Goal: Information Seeking & Learning: Learn about a topic

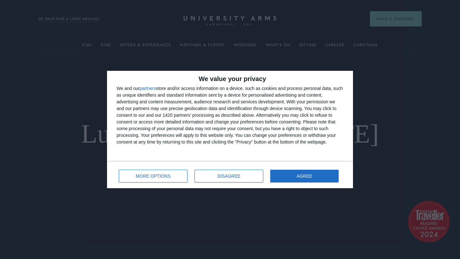
click at [300, 183] on div "MORE OPTIONS DISAGREE AGREE" at bounding box center [230, 175] width 227 height 18
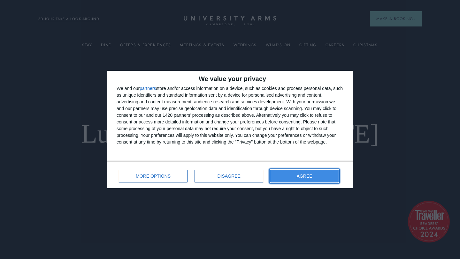
click at [298, 175] on span "AGREE" at bounding box center [305, 176] width 16 height 4
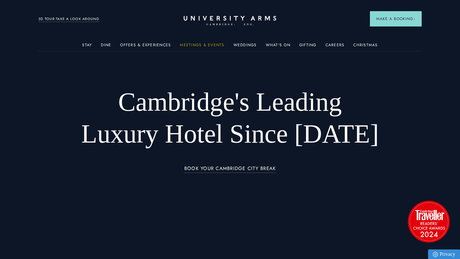
click at [200, 47] on link "Meetings & Events" at bounding box center [202, 47] width 44 height 8
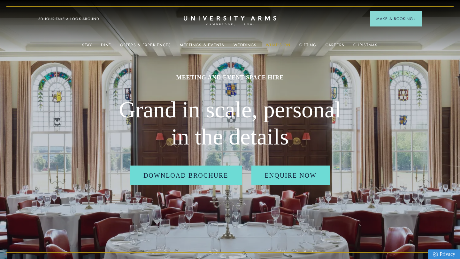
click at [283, 45] on link "What's On" at bounding box center [278, 47] width 25 height 8
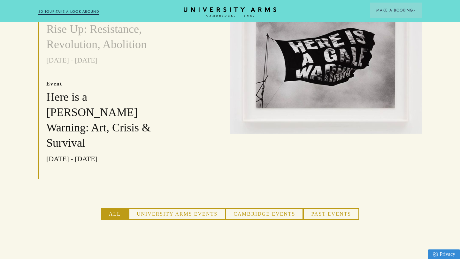
scroll to position [314, 0]
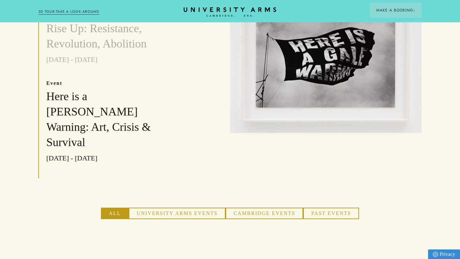
click at [324, 208] on button "Past Events" at bounding box center [331, 213] width 56 height 11
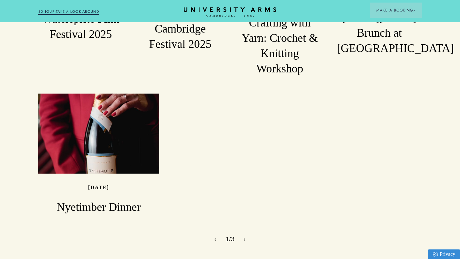
scroll to position [973, 0]
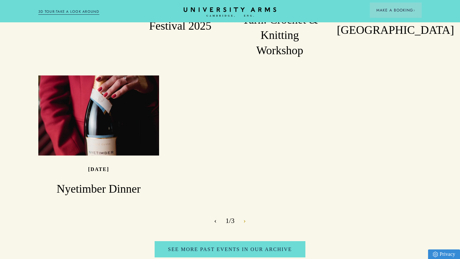
click at [245, 216] on button "›" at bounding box center [244, 221] width 5 height 10
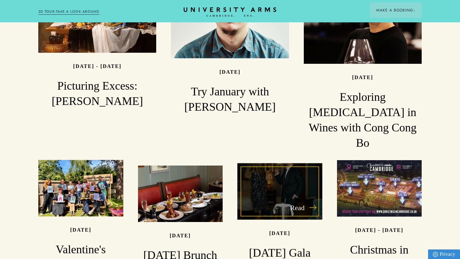
scroll to position [774, 0]
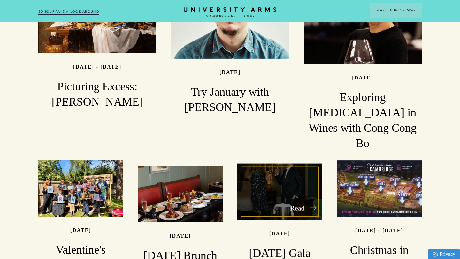
click at [270, 163] on div "Read" at bounding box center [279, 191] width 85 height 57
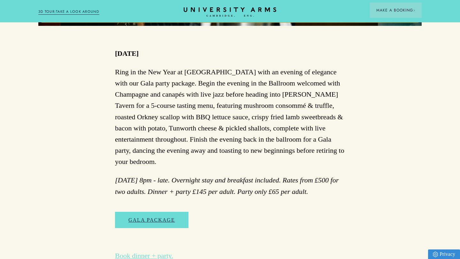
scroll to position [307, 0]
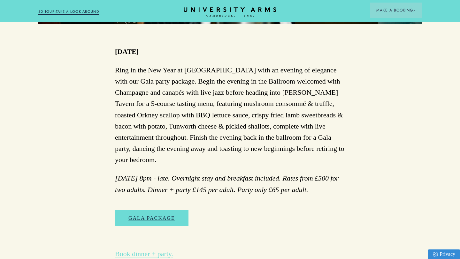
drag, startPoint x: 234, startPoint y: 177, endPoint x: 308, endPoint y: 177, distance: 74.1
click at [308, 177] on p "[DATE] 8pm - late. Overnight stay and breakfast included. Rates from £500 for t…" at bounding box center [230, 184] width 230 height 22
click at [208, 181] on em "[DATE] 8pm - late. Overnight stay and breakfast included. Rates from £500 for t…" at bounding box center [226, 183] width 223 height 19
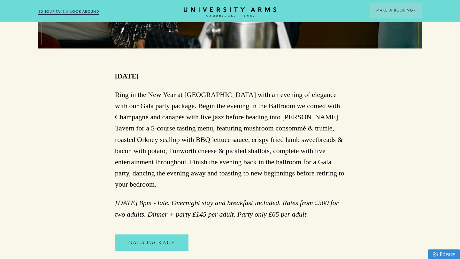
scroll to position [283, 0]
drag, startPoint x: 141, startPoint y: 77, endPoint x: 115, endPoint y: 74, distance: 26.3
click at [115, 74] on p "[DATE]" at bounding box center [127, 75] width 24 height 11
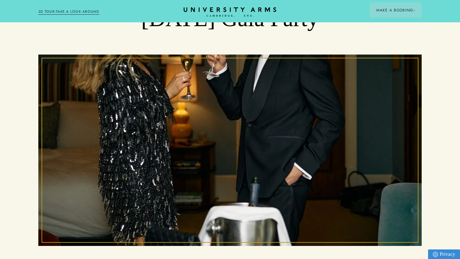
scroll to position [0, 0]
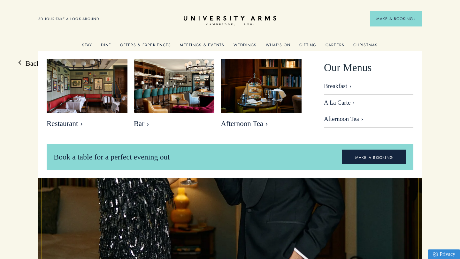
click at [107, 47] on link "Dine" at bounding box center [106, 47] width 10 height 8
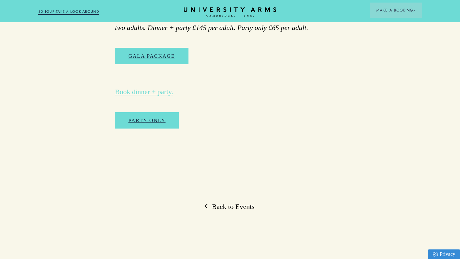
scroll to position [650, 0]
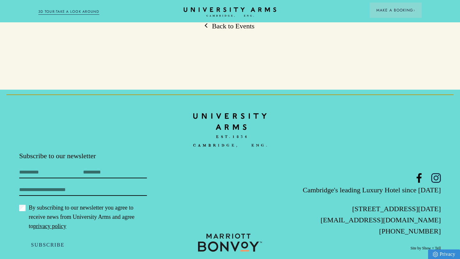
click at [434, 173] on icon at bounding box center [436, 178] width 10 height 10
drag, startPoint x: 351, startPoint y: 210, endPoint x: 442, endPoint y: 212, distance: 91.6
click at [442, 212] on footer "Subscribe to our newsletter First Name Last Name Email By subscribing to our ne…" at bounding box center [230, 180] width 460 height 181
copy link "[EMAIL_ADDRESS][DOMAIN_NAME]"
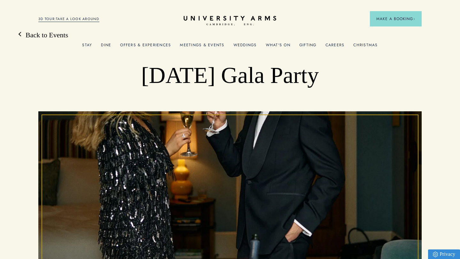
scroll to position [0, 0]
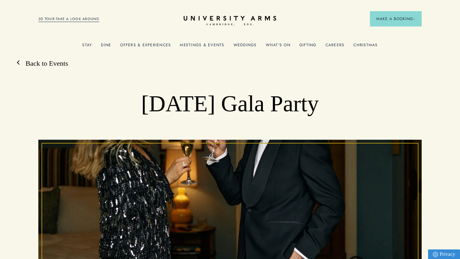
click at [38, 67] on link "Back to Events" at bounding box center [43, 64] width 49 height 10
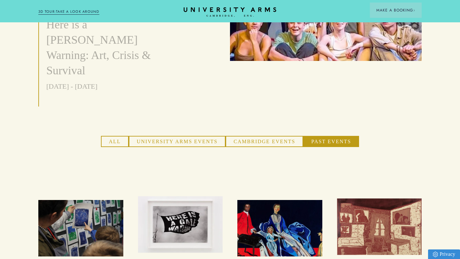
scroll to position [381, 0]
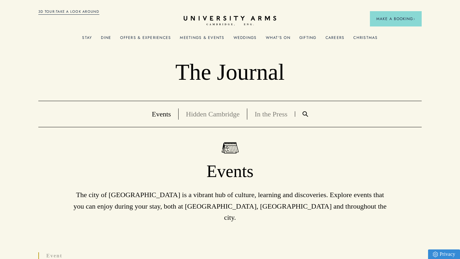
scroll to position [774, 0]
